Goal: Task Accomplishment & Management: Use online tool/utility

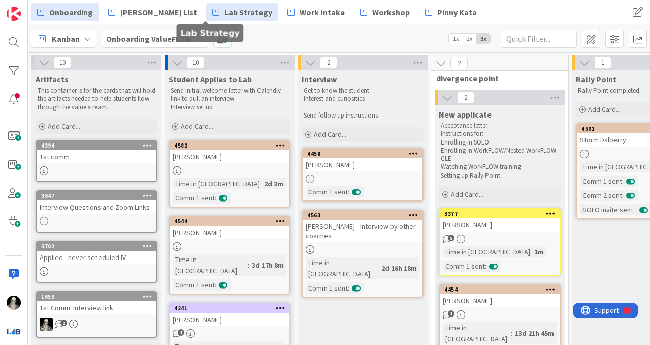
click at [225, 12] on span "Lab Strategy" at bounding box center [249, 12] width 48 height 12
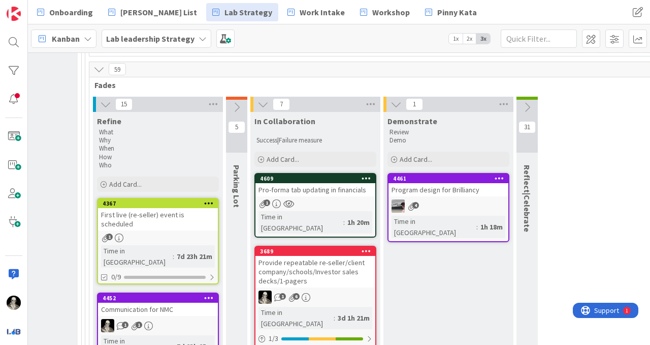
scroll to position [352, 1505]
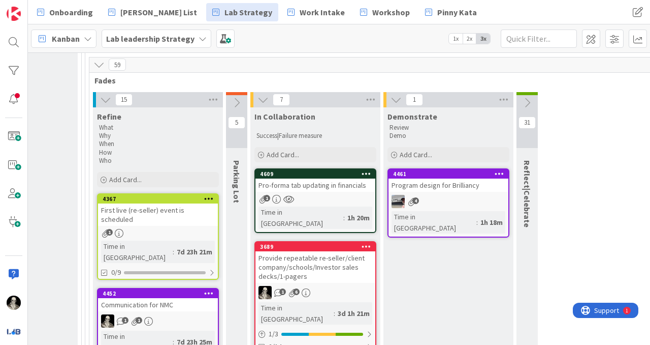
click at [315, 180] on div "Pro-forma tab updating in financials" at bounding box center [316, 184] width 120 height 13
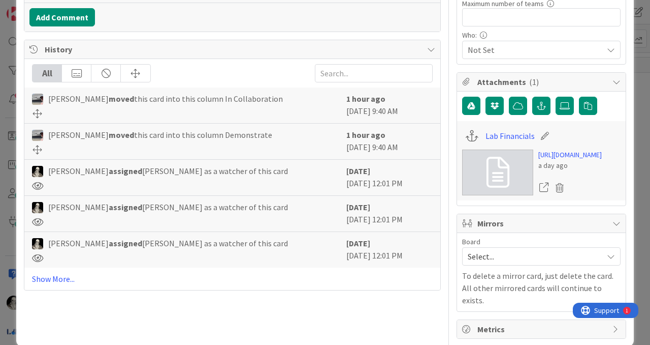
scroll to position [297, 0]
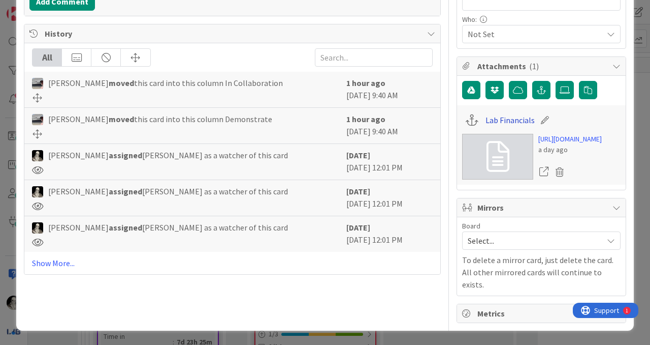
click at [490, 117] on link "Lab Financials" at bounding box center [510, 120] width 49 height 12
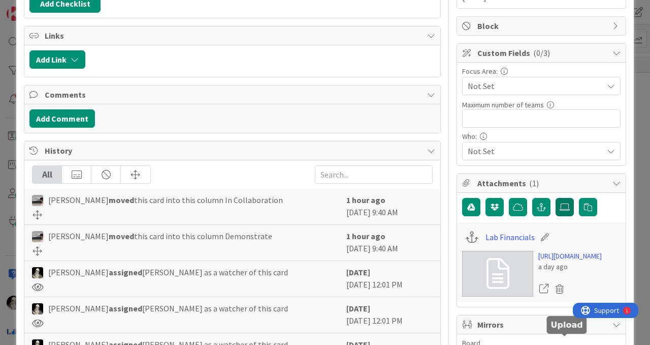
scroll to position [0, 0]
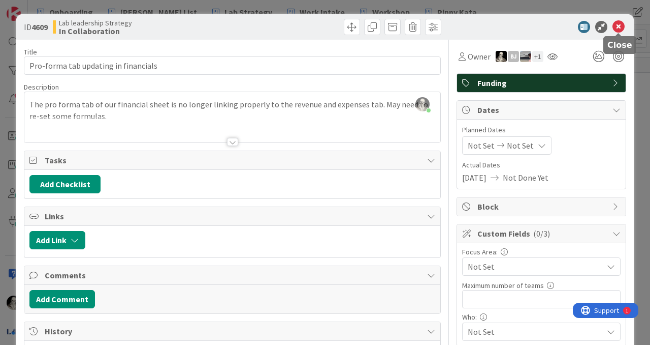
click at [617, 26] on icon at bounding box center [619, 27] width 12 height 12
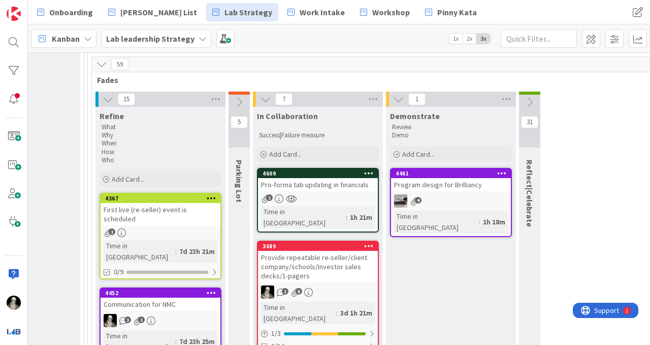
click at [285, 251] on div "Provide repeatable re-seller/client company/schools/Investor sales decks/1-page…" at bounding box center [318, 267] width 120 height 32
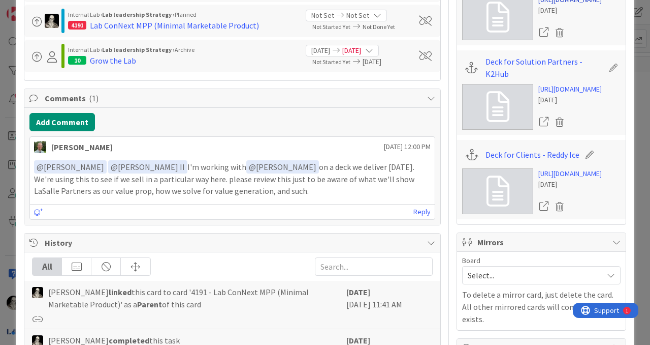
scroll to position [691, 0]
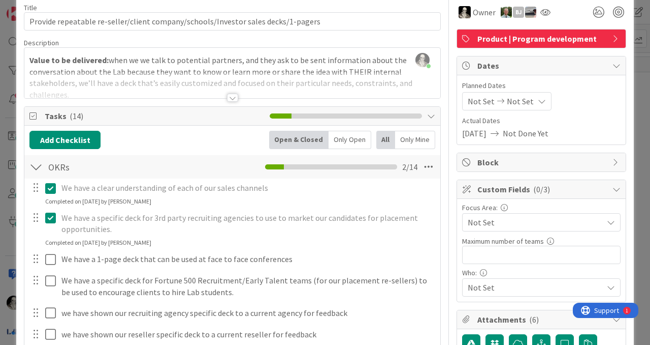
scroll to position [0, 0]
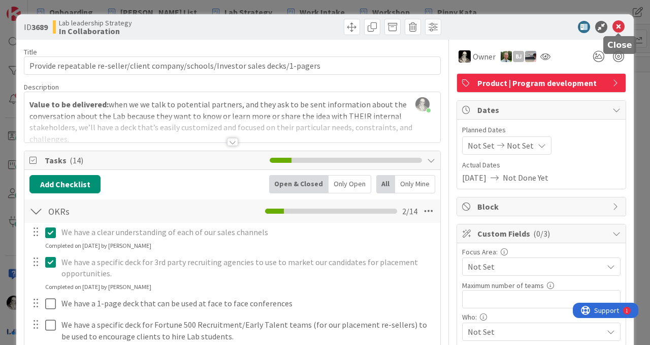
click at [617, 24] on icon at bounding box center [619, 27] width 12 height 12
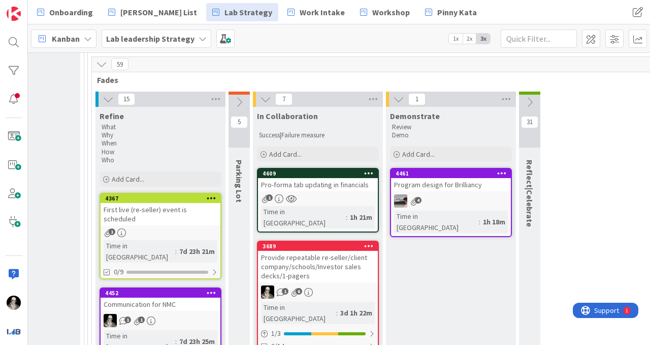
click at [316, 182] on link "4609 Pro-forma tab updating in financials 1 Time in Column : 1h 21m" at bounding box center [318, 200] width 122 height 65
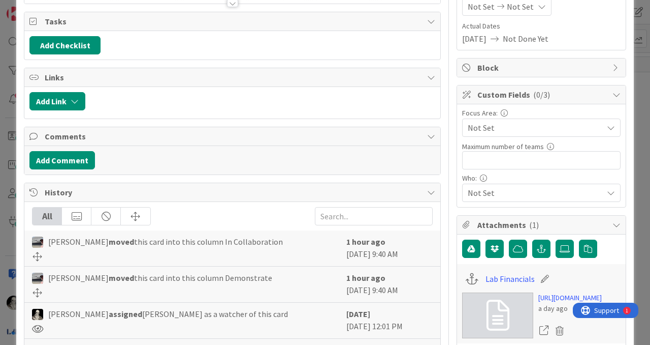
scroll to position [153, 0]
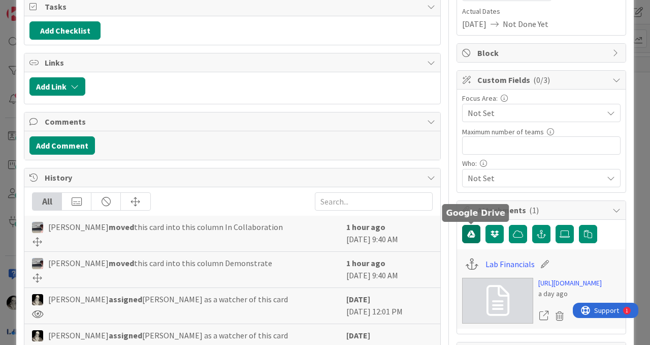
click at [472, 231] on icon "button" at bounding box center [471, 234] width 8 height 8
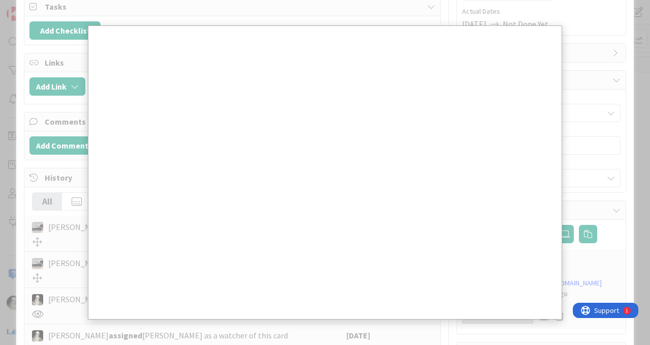
click at [613, 236] on div at bounding box center [325, 172] width 650 height 345
click at [575, 33] on div at bounding box center [325, 172] width 650 height 345
click at [591, 33] on div at bounding box center [325, 172] width 650 height 345
click at [138, 15] on div at bounding box center [325, 172] width 650 height 345
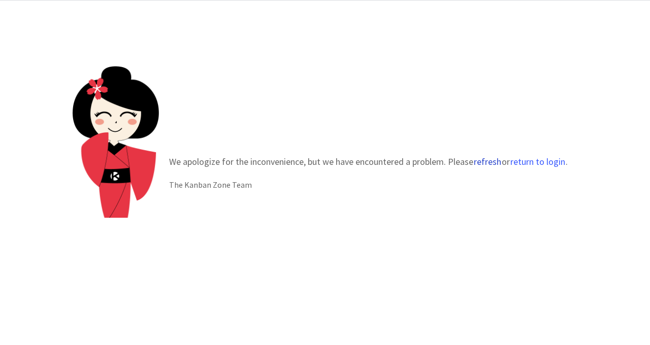
click at [483, 157] on button "refresh" at bounding box center [488, 162] width 28 height 10
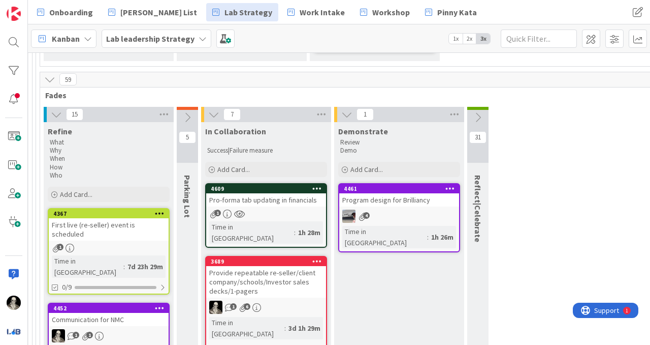
scroll to position [340, 1554]
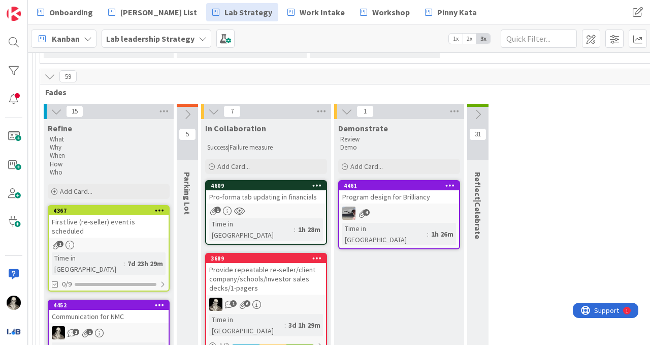
click at [297, 206] on div "1" at bounding box center [266, 210] width 120 height 9
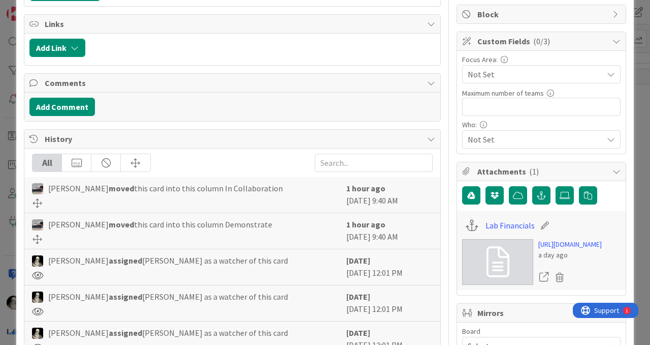
scroll to position [195, 0]
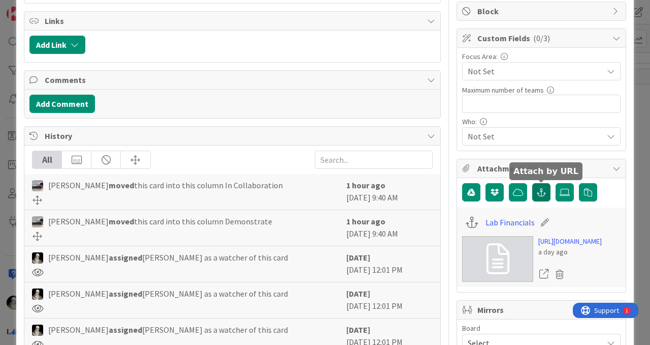
click at [544, 185] on button "button" at bounding box center [542, 192] width 18 height 18
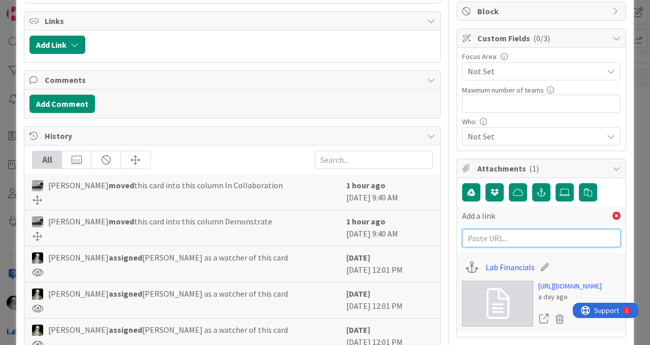
click at [500, 236] on input "text" at bounding box center [541, 238] width 159 height 18
paste input "[URL][DOMAIN_NAME]"
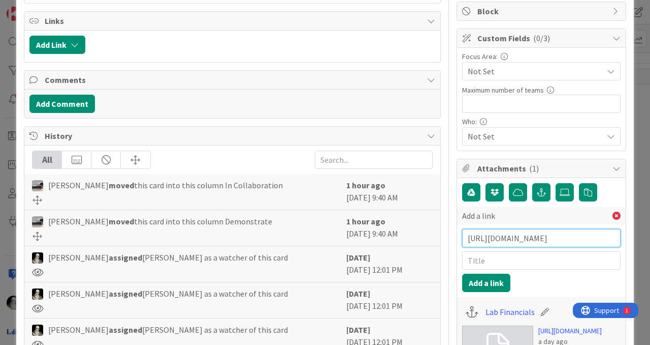
scroll to position [0, 400]
type input "[URL][DOMAIN_NAME]"
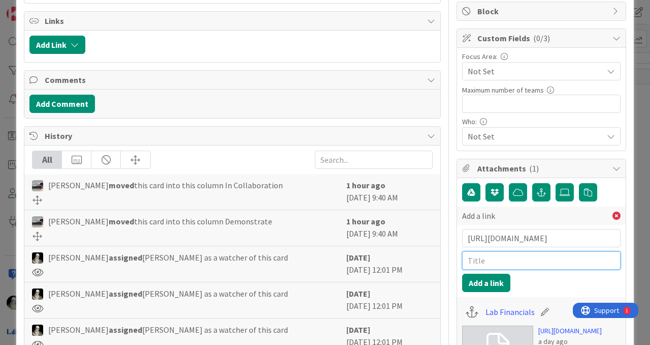
scroll to position [0, 0]
click at [490, 262] on input "text" at bounding box center [541, 260] width 159 height 18
type input "WYO VC deck"
click at [492, 277] on button "Add a link" at bounding box center [486, 282] width 48 height 18
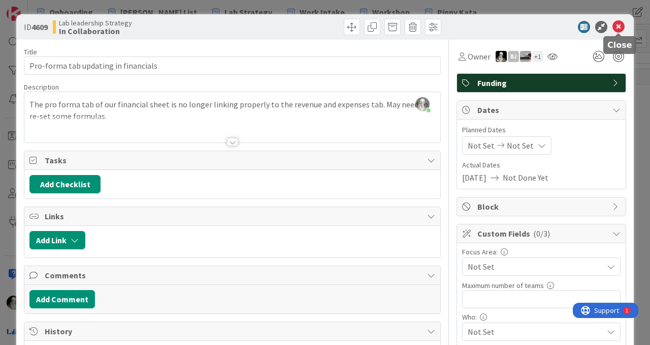
click at [618, 25] on icon at bounding box center [619, 27] width 12 height 12
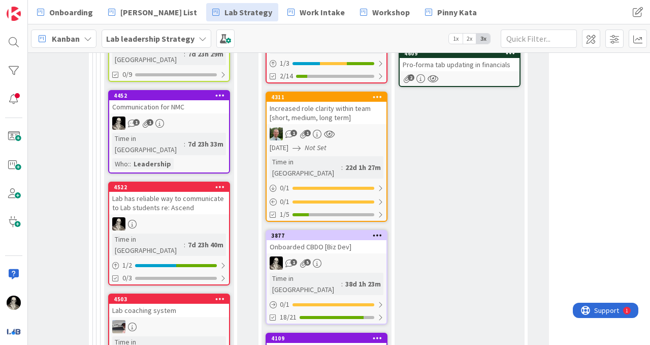
scroll to position [554, 1493]
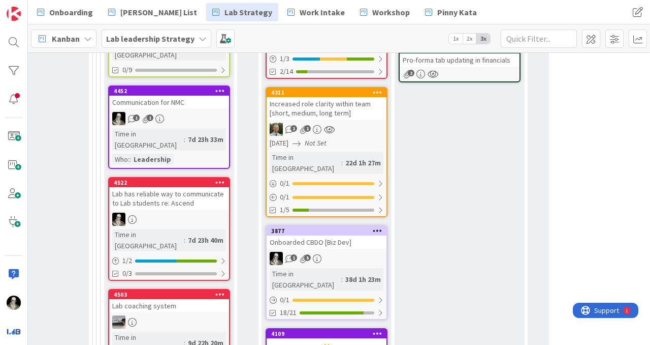
click at [351, 225] on link "3877 Onboarded CBDO [Biz Dev] 1 5 Time in Column : 38d 1h 23m 0 / 1 18/21" at bounding box center [327, 272] width 122 height 95
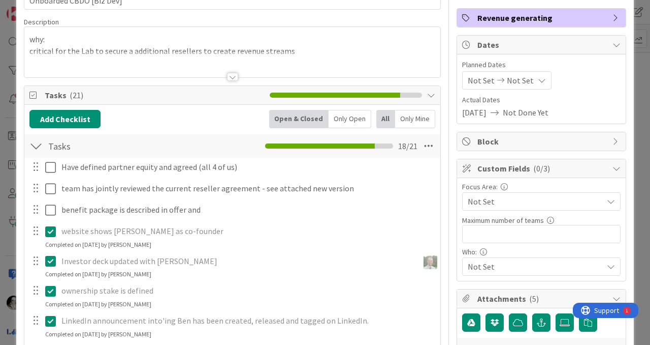
scroll to position [72, 0]
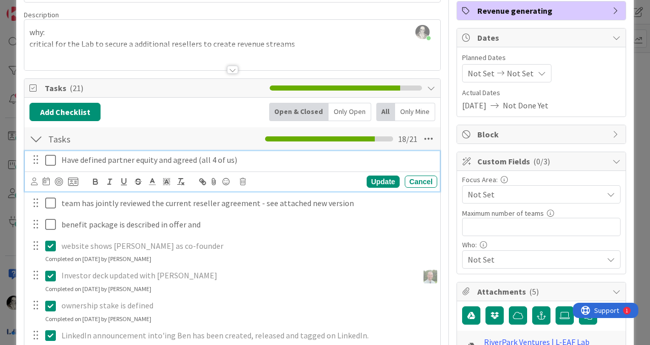
click at [51, 160] on icon at bounding box center [50, 160] width 11 height 12
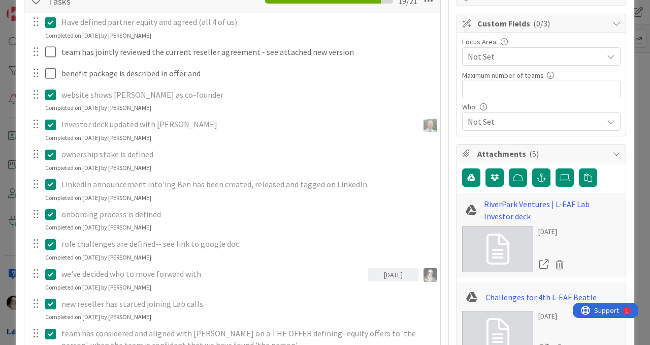
scroll to position [205, 0]
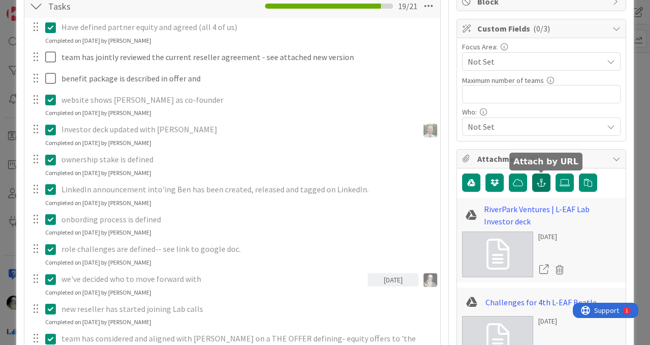
click at [543, 179] on icon "button" at bounding box center [541, 182] width 9 height 8
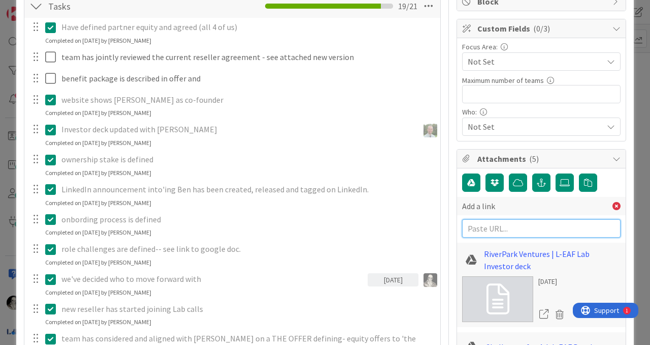
click at [504, 230] on input "text" at bounding box center [541, 228] width 159 height 18
paste input "[URL][DOMAIN_NAME]"
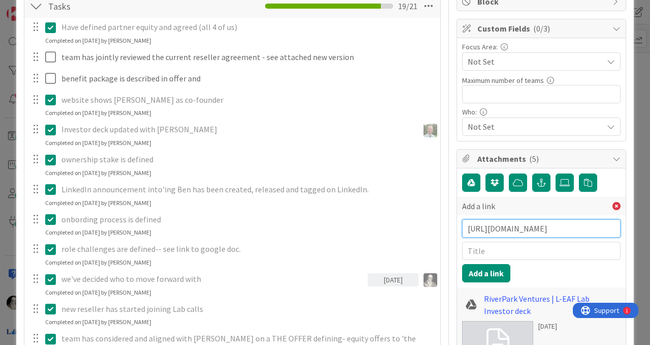
type input "[URL][DOMAIN_NAME]"
click at [495, 253] on input "text" at bounding box center [541, 250] width 159 height 18
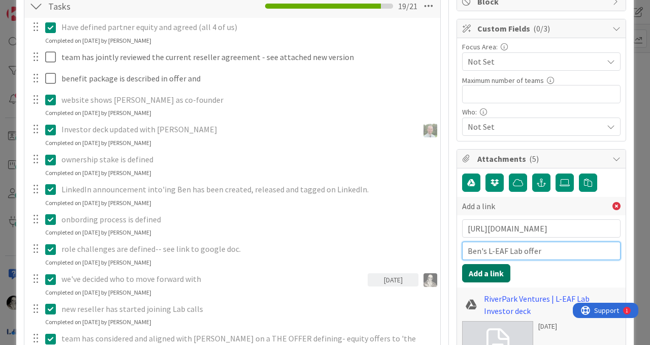
type input "Ben's L-EAF Lab offer"
click at [488, 271] on button "Add a link" at bounding box center [486, 273] width 48 height 18
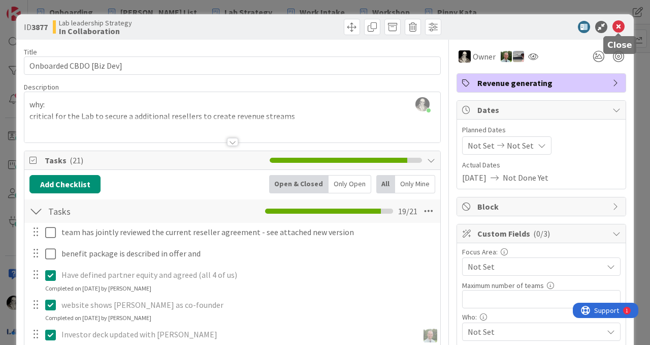
click at [619, 25] on icon at bounding box center [619, 27] width 12 height 12
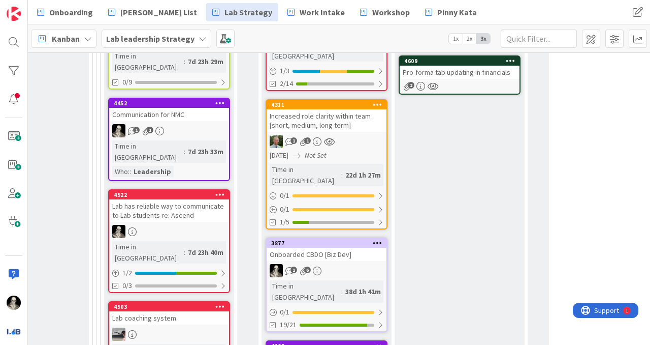
scroll to position [553, 1493]
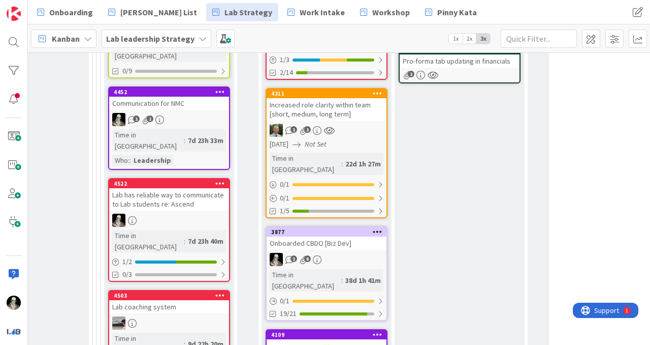
click at [204, 188] on div "Lab has reliable way to communicate to Lab students re: Ascend" at bounding box center [169, 199] width 120 height 22
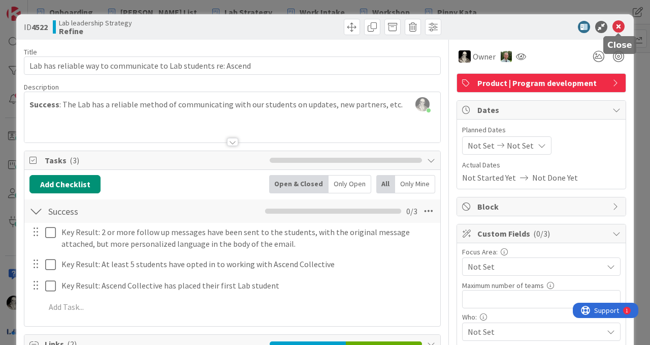
click at [619, 27] on icon at bounding box center [619, 27] width 12 height 12
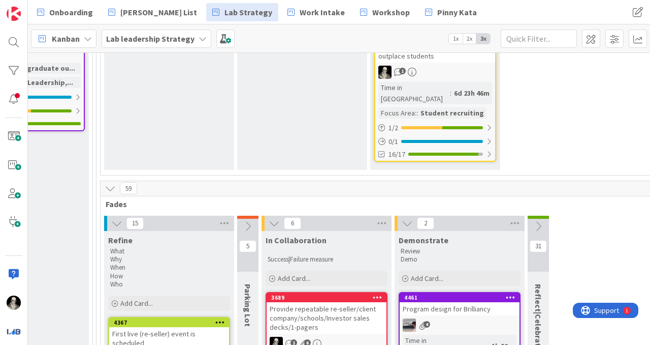
scroll to position [229, 1493]
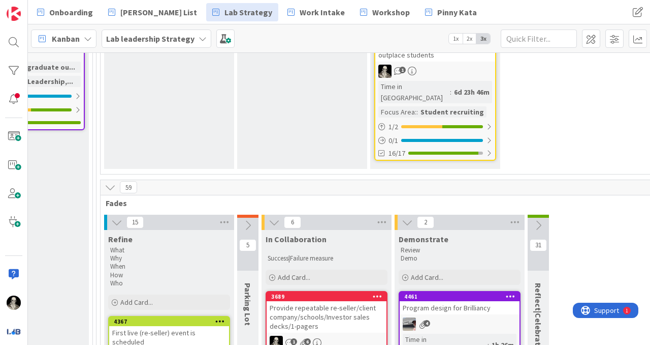
click at [540, 220] on icon at bounding box center [538, 225] width 11 height 11
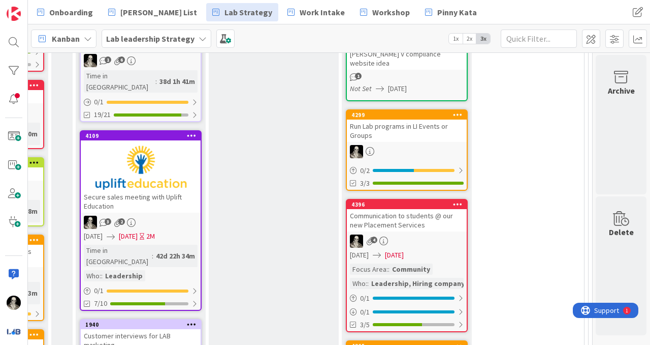
scroll to position [756, 1679]
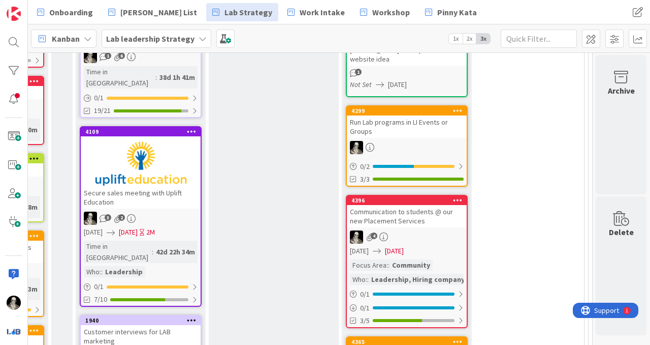
click at [439, 230] on div "4" at bounding box center [407, 236] width 120 height 13
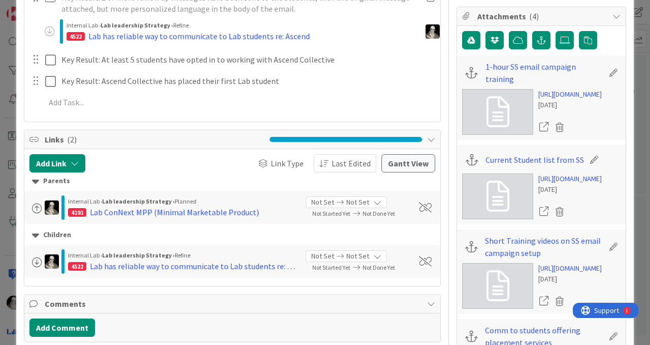
scroll to position [354, 0]
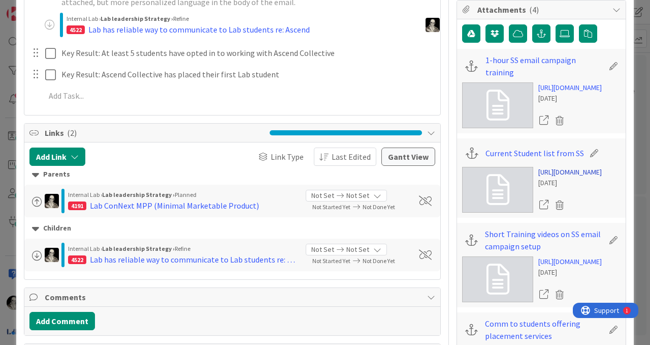
click at [570, 177] on link "[URL][DOMAIN_NAME]" at bounding box center [571, 172] width 64 height 11
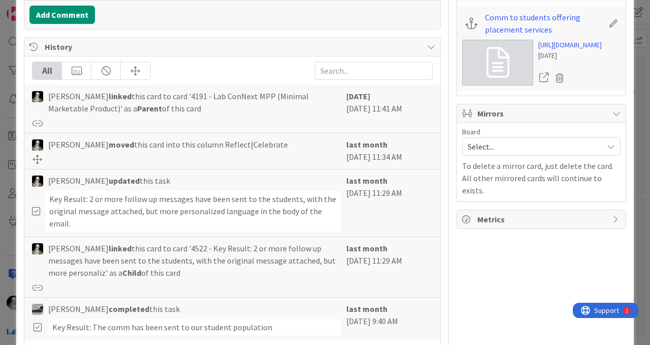
scroll to position [666, 0]
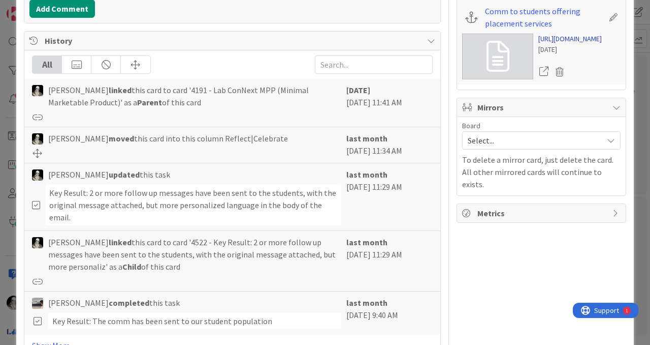
click at [555, 44] on link "[URL][DOMAIN_NAME]" at bounding box center [571, 39] width 64 height 11
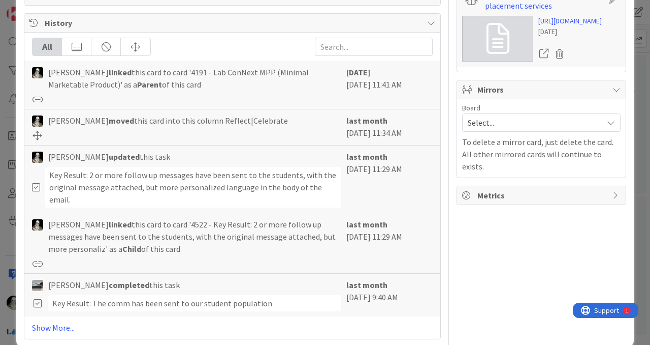
scroll to position [686, 0]
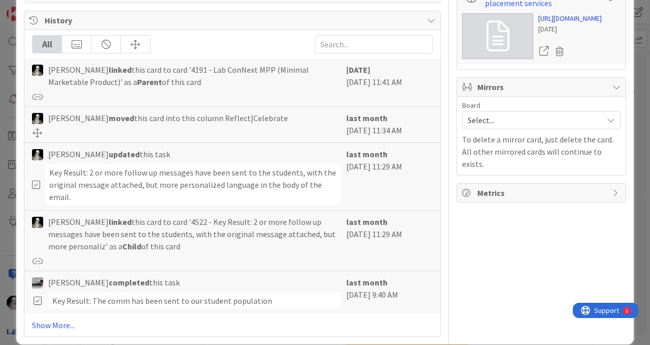
click at [563, 24] on link "[URL][DOMAIN_NAME]" at bounding box center [571, 18] width 64 height 11
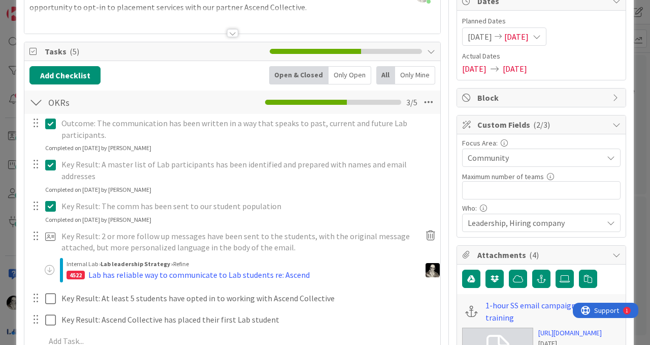
scroll to position [0, 0]
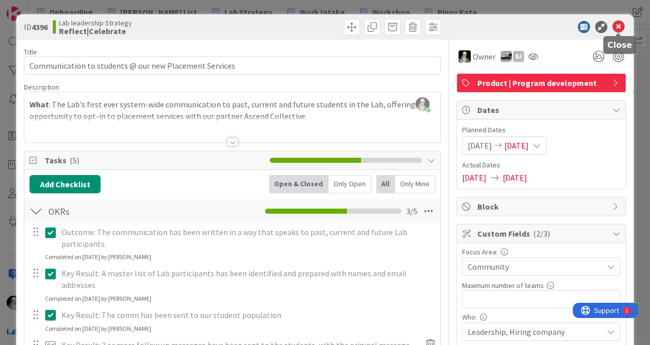
click at [619, 28] on icon at bounding box center [619, 27] width 12 height 12
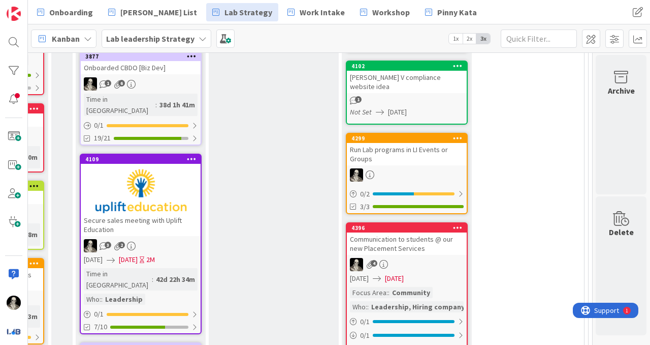
scroll to position [725, 1679]
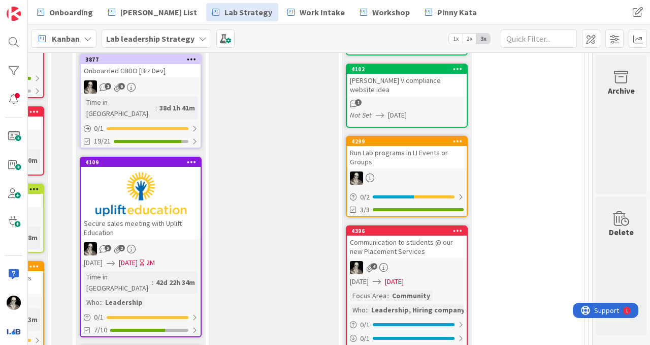
click at [437, 235] on div "Communication to students @ our new Placement Services" at bounding box center [407, 246] width 120 height 22
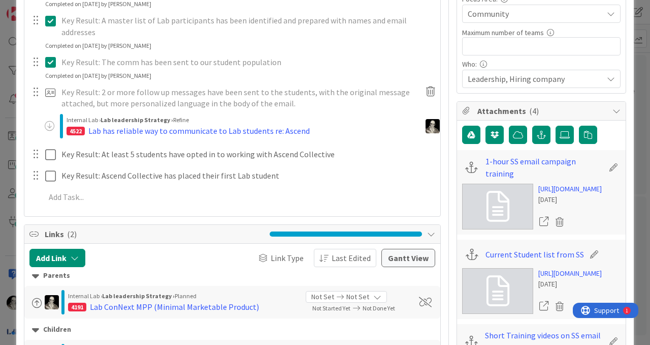
scroll to position [267, 0]
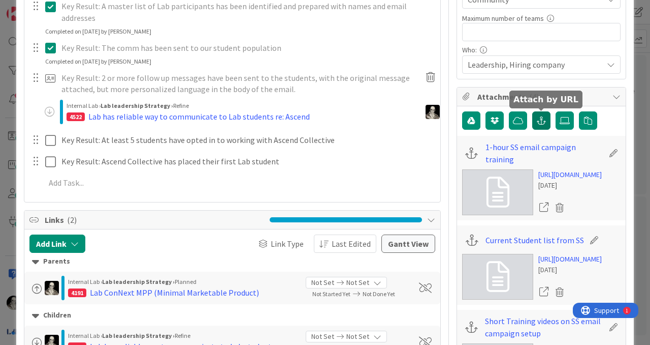
click at [546, 114] on button "button" at bounding box center [542, 120] width 18 height 18
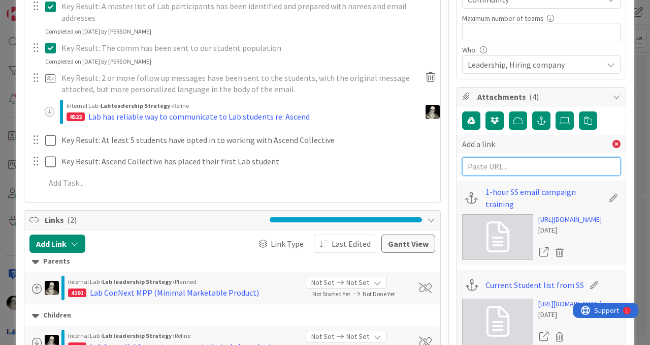
click at [486, 170] on input "text" at bounding box center [541, 166] width 159 height 18
paste input "[URL][DOMAIN_NAME]"
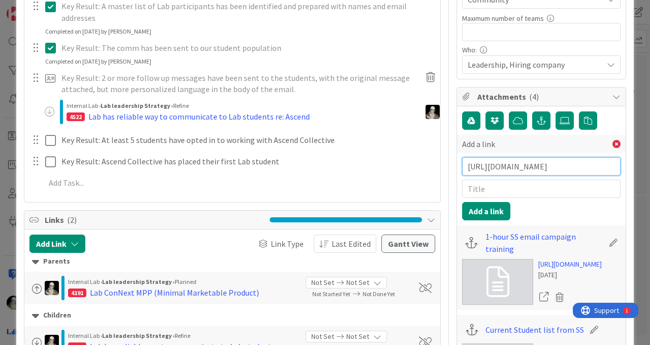
type input "[URL][DOMAIN_NAME]"
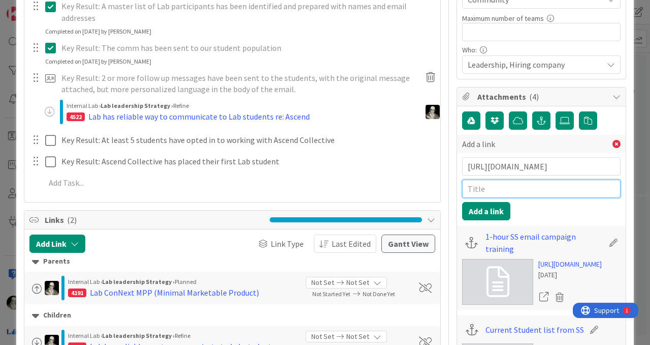
scroll to position [0, 0]
click at [485, 184] on input "text" at bounding box center [541, 188] width 159 height 18
type input "2nd email to students about Ascend"
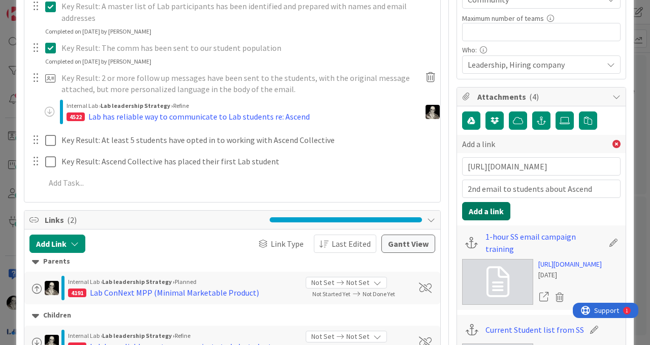
click at [497, 206] on button "Add a link" at bounding box center [486, 211] width 48 height 18
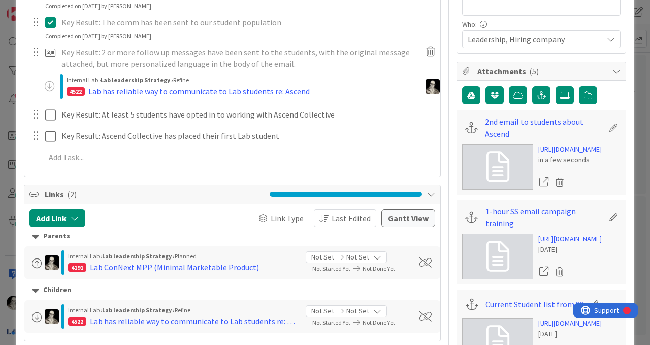
scroll to position [285, 0]
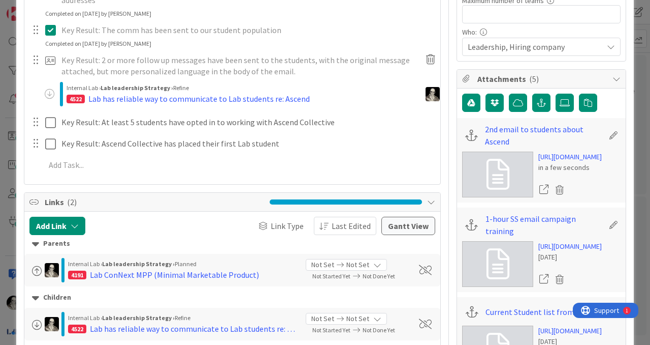
click at [613, 134] on icon at bounding box center [614, 135] width 14 height 10
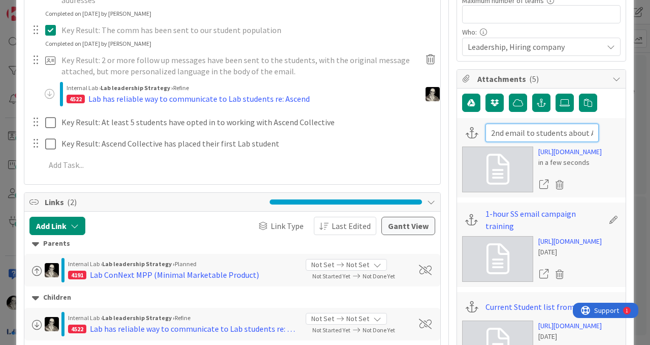
click at [559, 136] on input "2nd email to students about Ascend" at bounding box center [542, 132] width 113 height 18
type input "2nd email to students about Ascend - sent [DATE]"
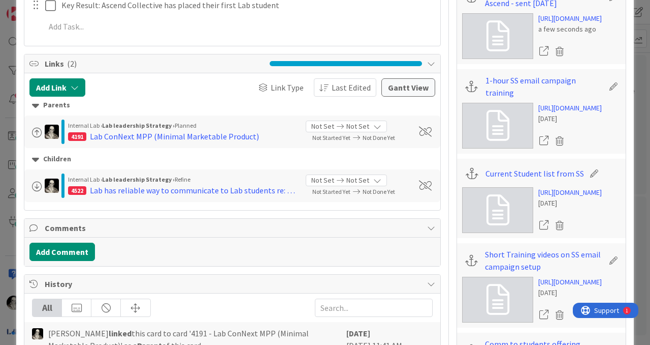
scroll to position [425, 0]
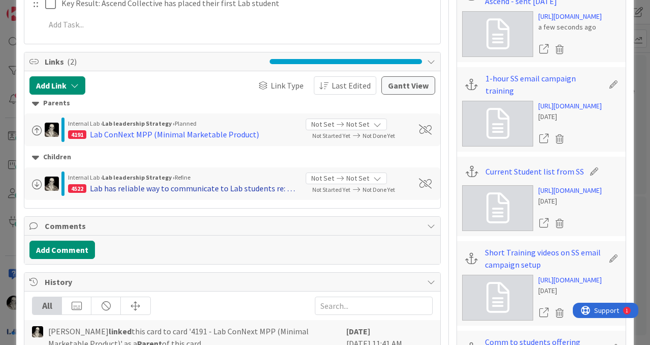
click at [260, 182] on div "Lab has reliable way to communicate to Lab students re: Ascend" at bounding box center [194, 188] width 208 height 12
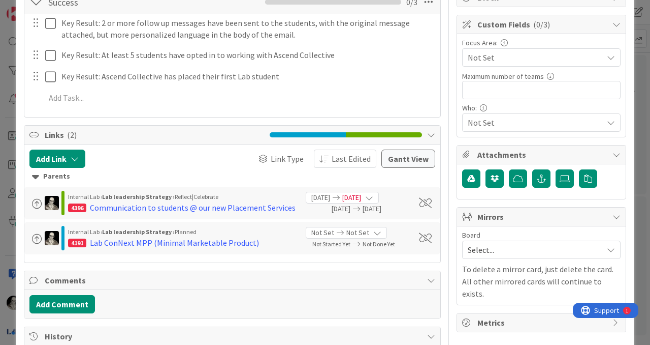
scroll to position [213, 0]
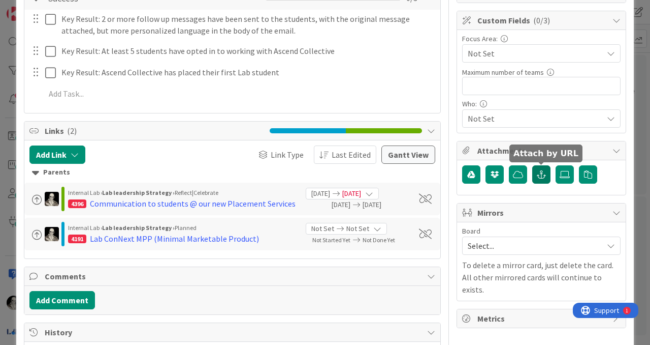
click at [541, 171] on icon "button" at bounding box center [541, 174] width 9 height 8
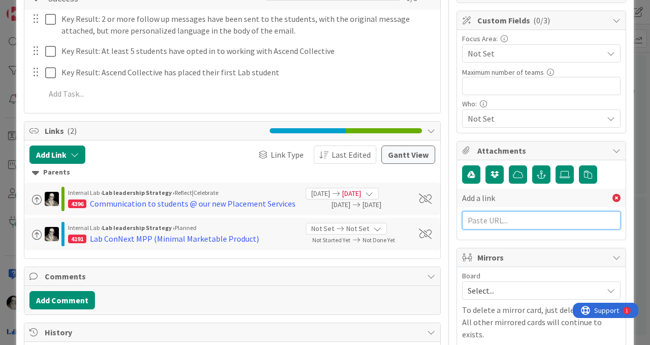
click at [493, 220] on input "text" at bounding box center [541, 220] width 159 height 18
paste input "[URL][DOMAIN_NAME]"
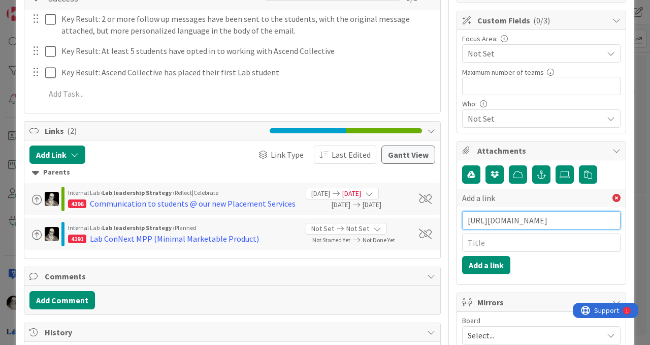
scroll to position [0, 199]
type input "[URL][DOMAIN_NAME]"
click at [484, 245] on input "text" at bounding box center [541, 242] width 159 height 18
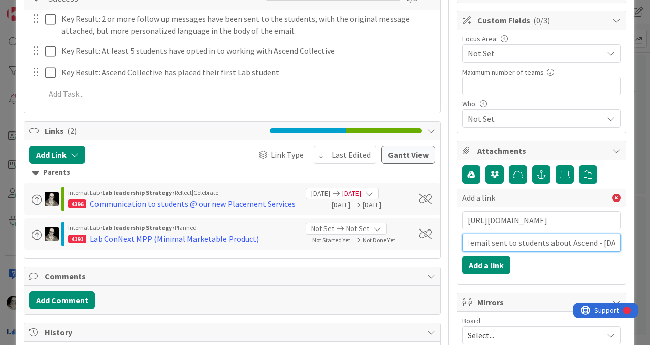
scroll to position [0, 16]
type input "2nd email sent to students about Ascend - [DATE]"
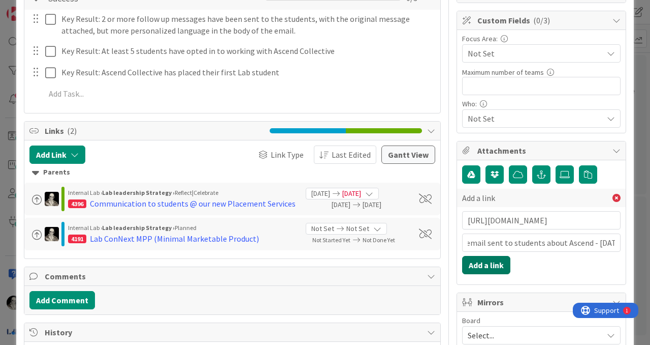
scroll to position [0, 0]
click at [491, 264] on button "Add a link" at bounding box center [486, 265] width 48 height 18
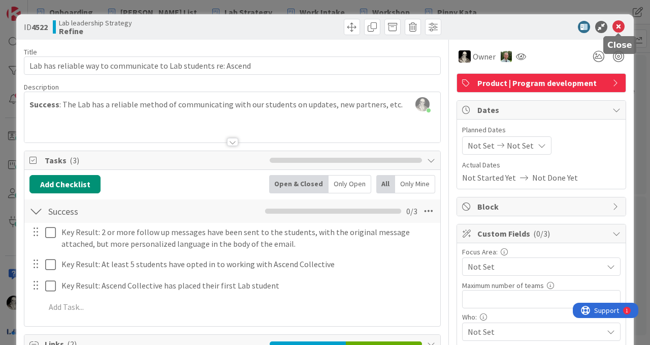
click at [617, 24] on icon at bounding box center [619, 27] width 12 height 12
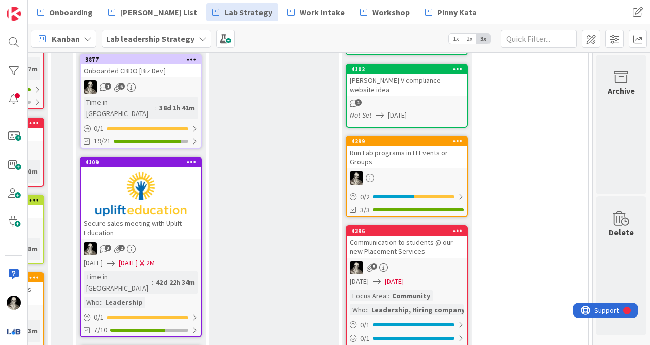
click at [431, 239] on link "4396 Communication to students @ our new Placement Services 5 [DATE] [DATE] Foc…" at bounding box center [407, 291] width 122 height 133
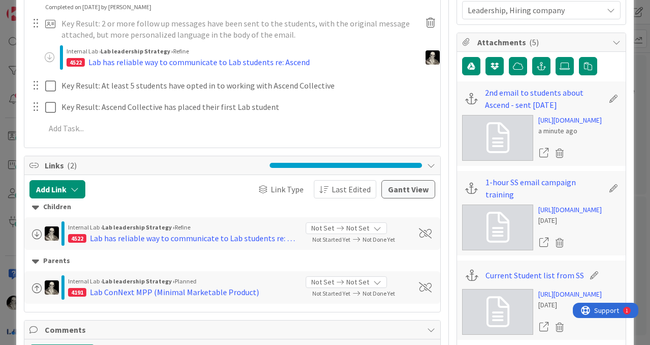
scroll to position [325, 0]
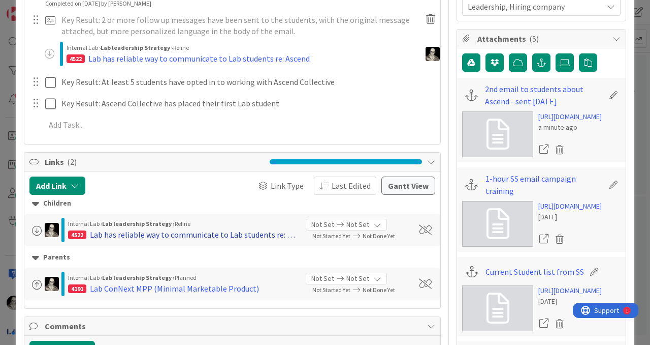
click at [218, 228] on div "Lab has reliable way to communicate to Lab students re: Ascend" at bounding box center [194, 234] width 208 height 12
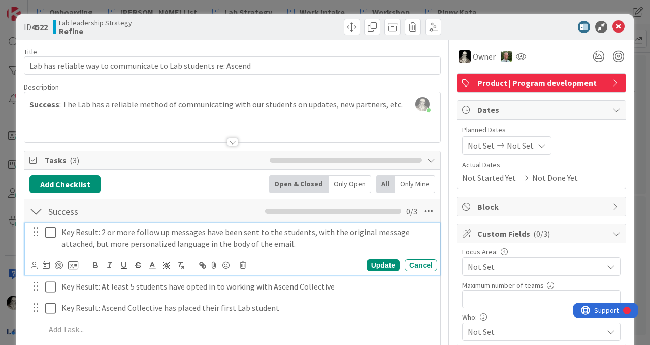
click at [79, 234] on p "Key Result: 2 or more follow up messages have been sent to the students, with t…" at bounding box center [247, 237] width 372 height 23
click at [47, 263] on icon at bounding box center [46, 264] width 7 height 8
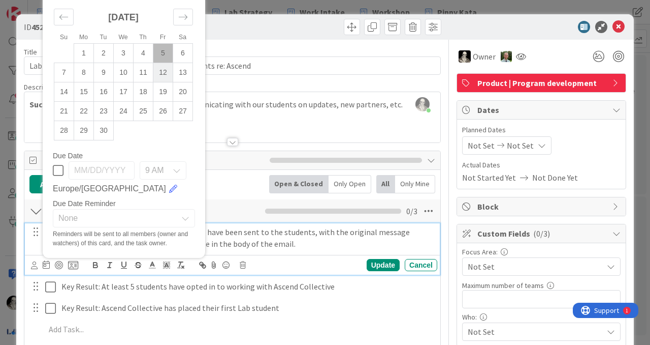
click at [164, 69] on td "12" at bounding box center [163, 72] width 20 height 19
type input "[DATE]"
click at [187, 216] on icon at bounding box center [185, 218] width 8 height 8
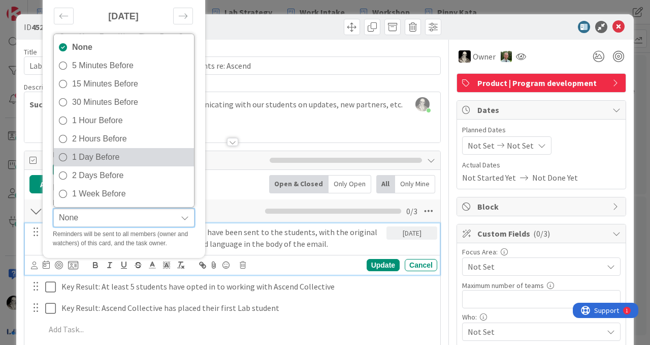
click at [60, 153] on icon at bounding box center [63, 156] width 8 height 15
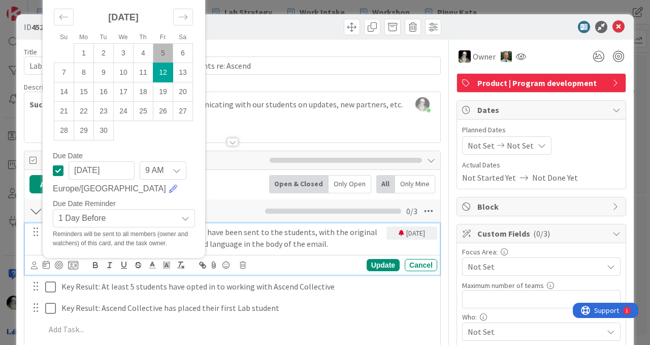
click at [190, 192] on div "[DATE] 9 AM [GEOGRAPHIC_DATA]/[GEOGRAPHIC_DATA]" at bounding box center [124, 178] width 142 height 34
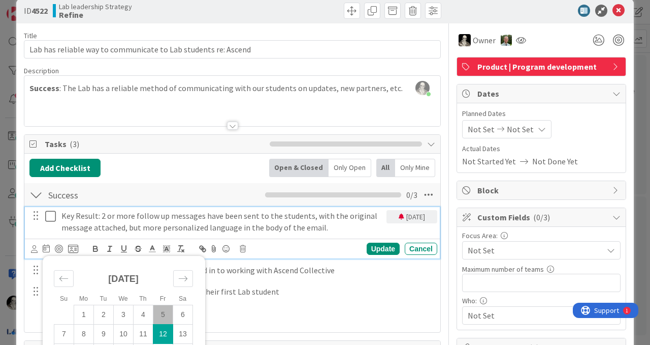
scroll to position [22, 0]
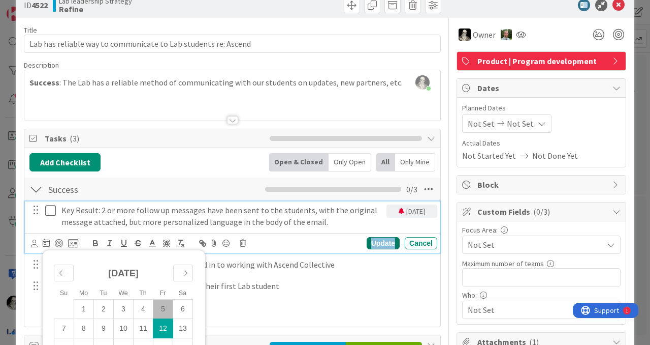
click at [385, 240] on div "Update" at bounding box center [383, 243] width 33 height 12
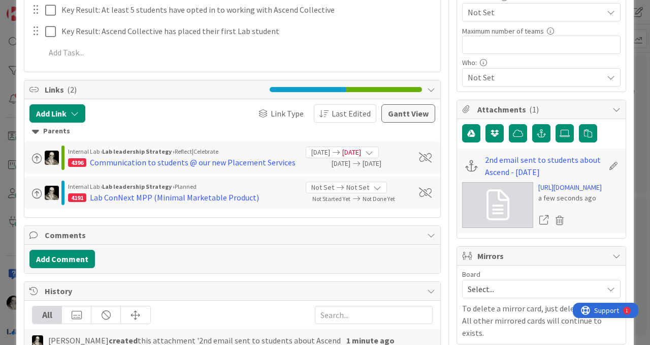
scroll to position [0, 0]
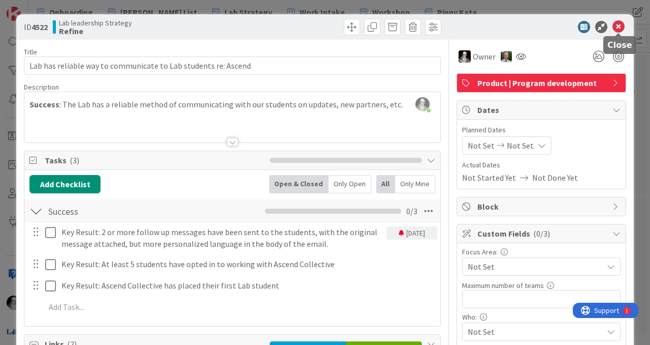
click at [619, 26] on icon at bounding box center [619, 27] width 12 height 12
